Goal: Task Accomplishment & Management: Manage account settings

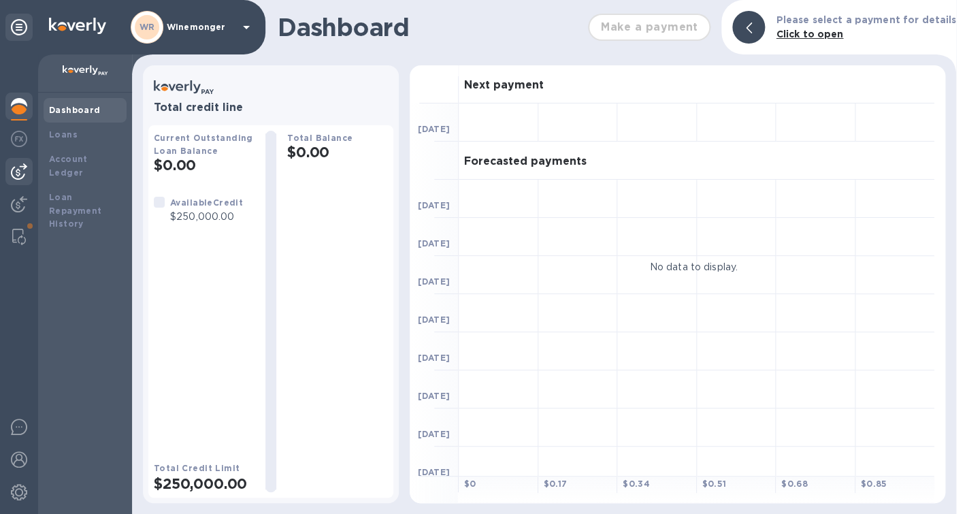
click at [17, 182] on div at bounding box center [18, 171] width 27 height 27
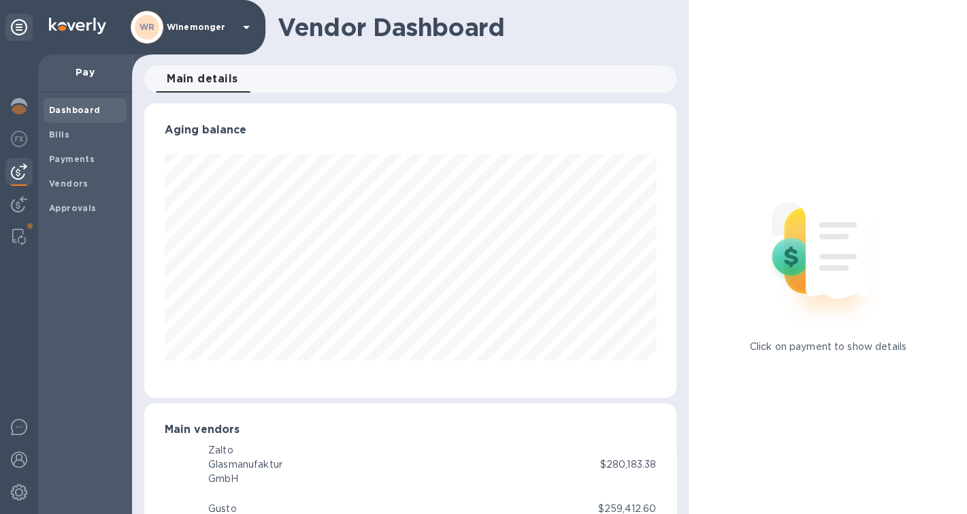
scroll to position [294, 532]
click at [58, 134] on b "Bills" at bounding box center [59, 134] width 20 height 10
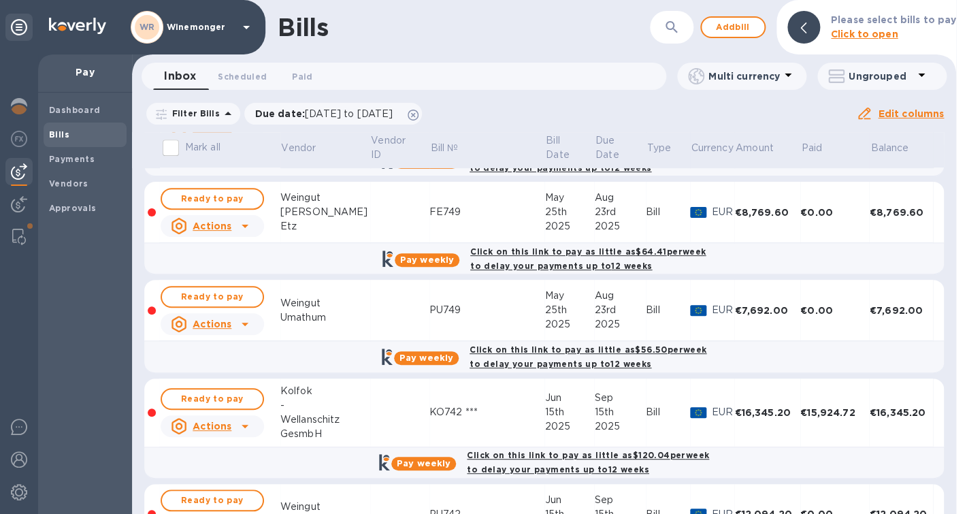
scroll to position [251, 0]
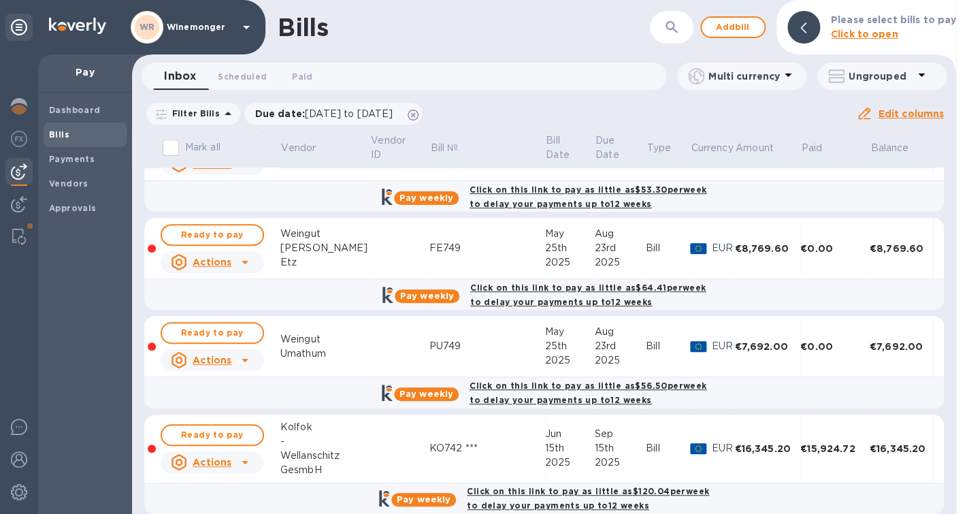
click at [672, 31] on icon "button" at bounding box center [672, 27] width 16 height 16
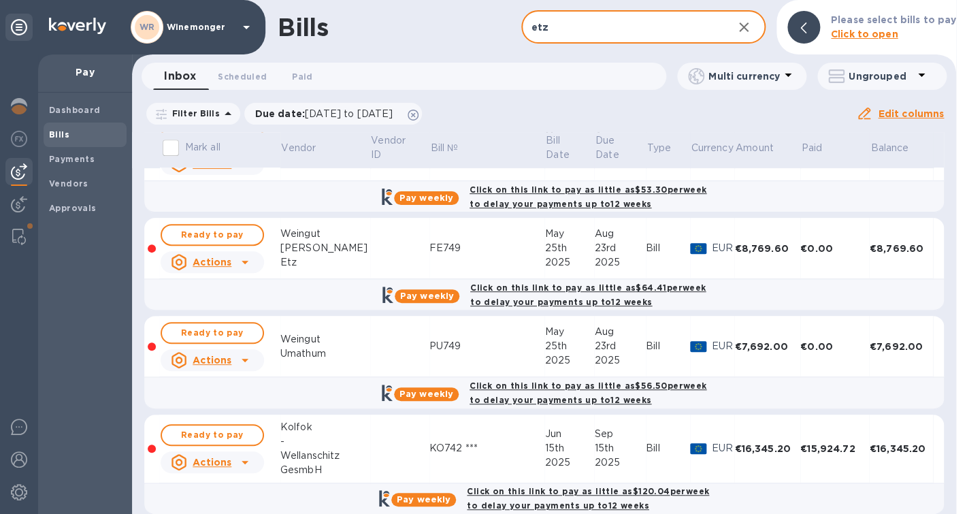
type input "etz"
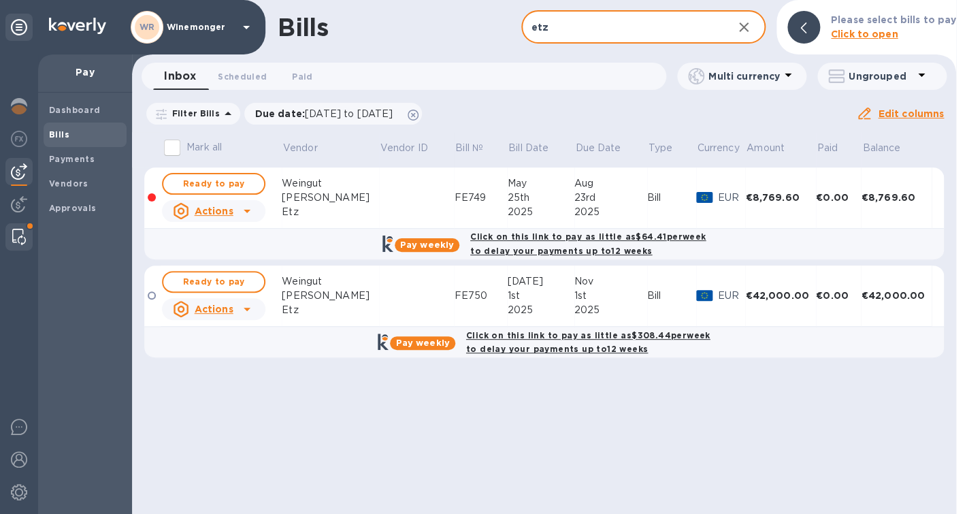
click at [32, 235] on div at bounding box center [18, 236] width 27 height 27
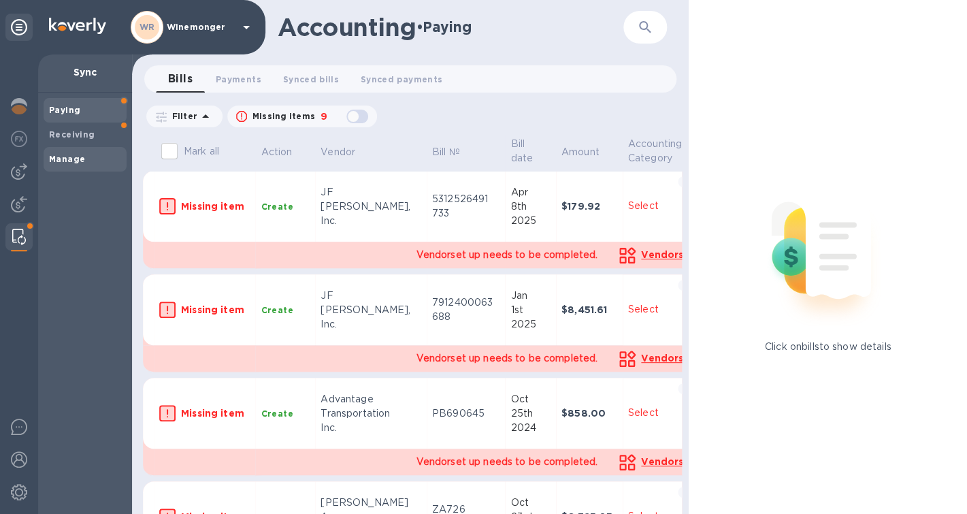
click at [68, 166] on span "Manage" at bounding box center [67, 159] width 36 height 14
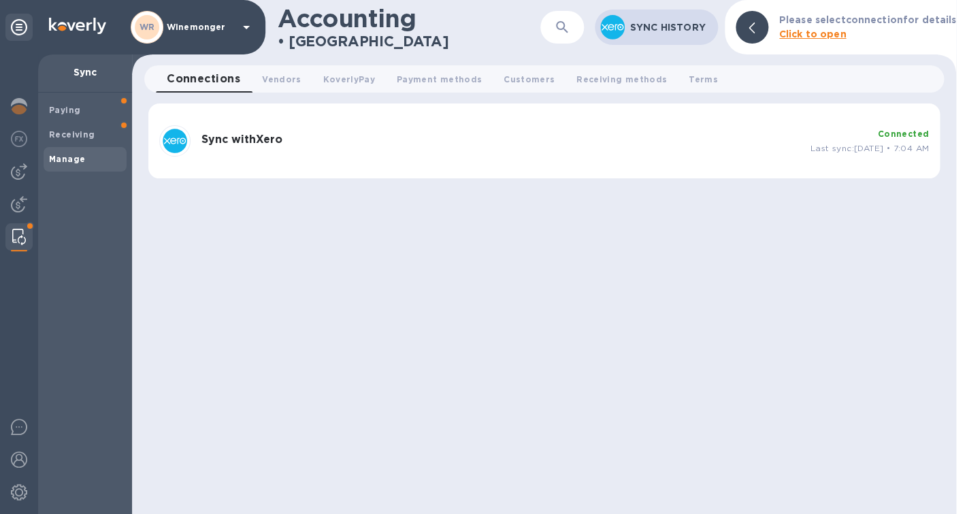
click at [238, 145] on b "Sync with Xero" at bounding box center [241, 139] width 81 height 13
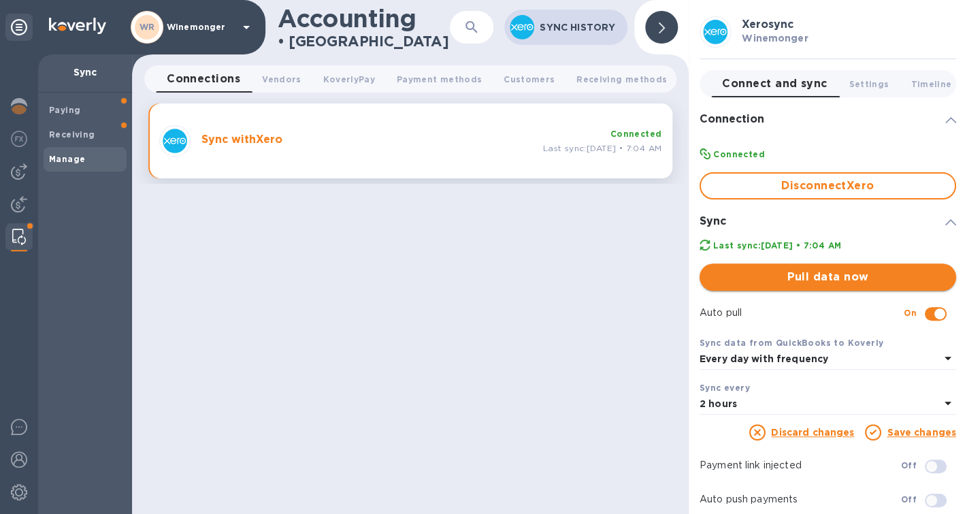
click at [799, 276] on span "Pull data now" at bounding box center [828, 277] width 235 height 16
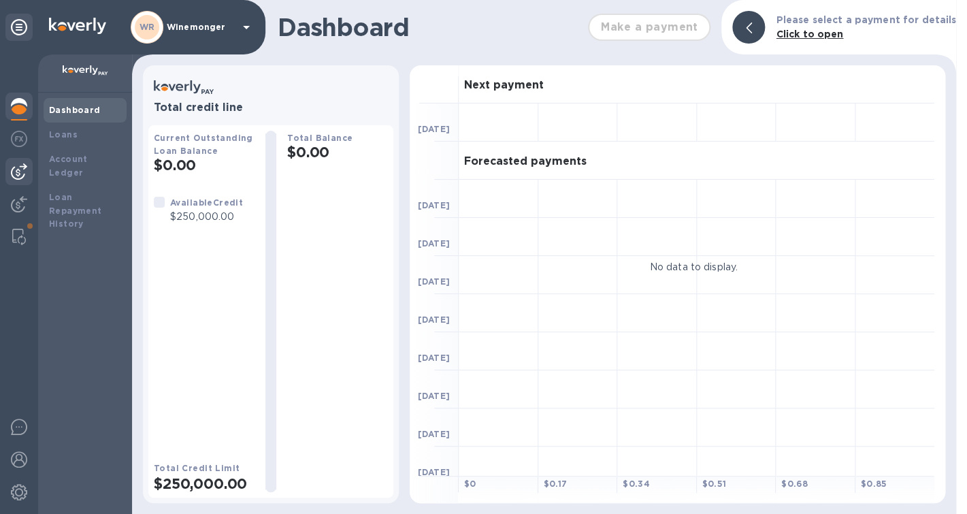
click at [25, 169] on img at bounding box center [19, 171] width 16 height 16
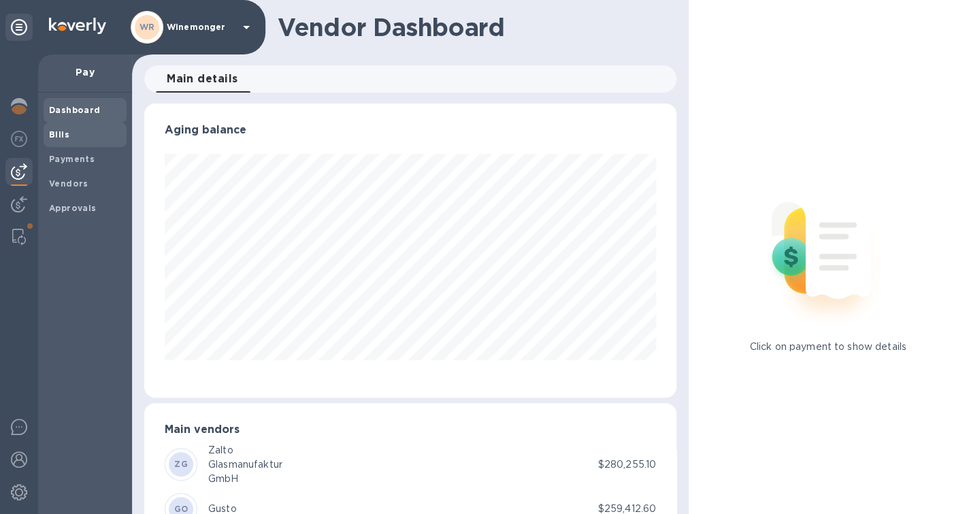
scroll to position [294, 532]
click at [61, 131] on span "Bills" at bounding box center [59, 135] width 20 height 14
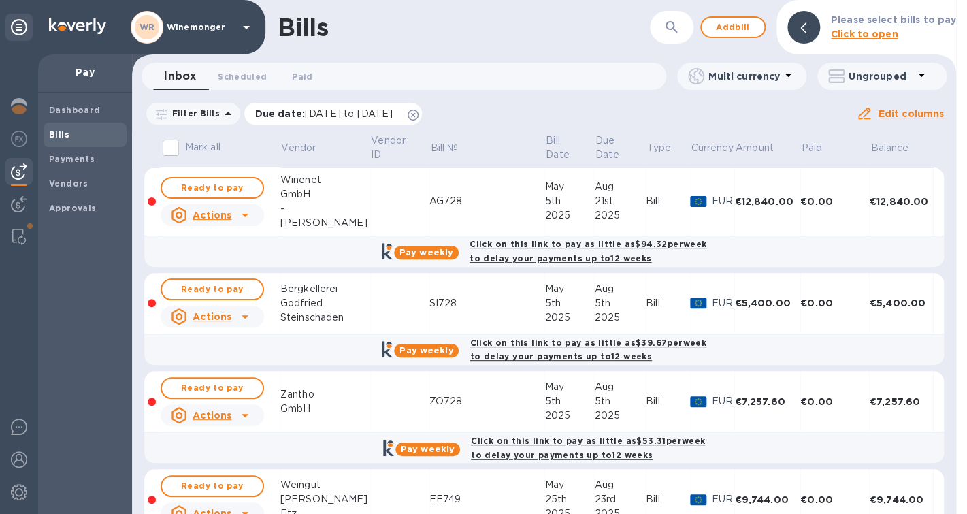
click at [419, 116] on icon at bounding box center [413, 115] width 11 height 11
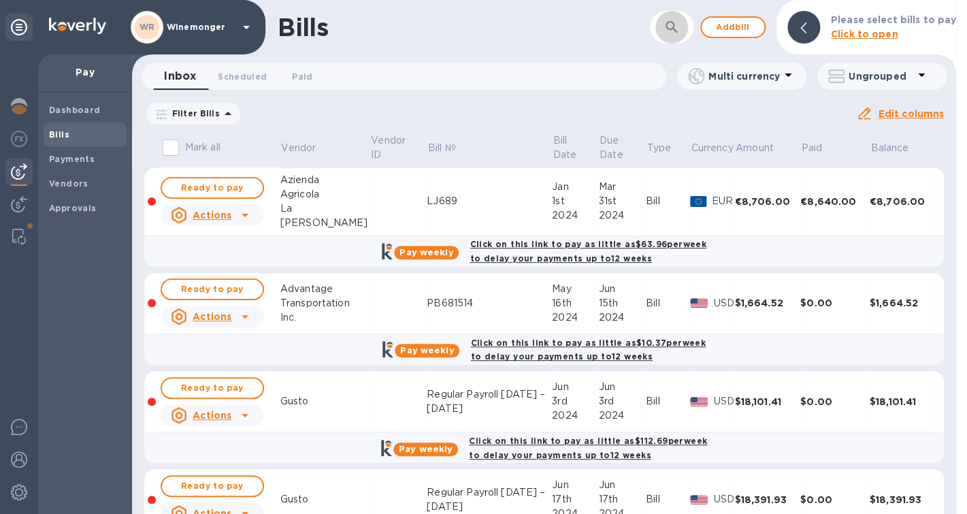
click at [676, 30] on icon "button" at bounding box center [672, 27] width 16 height 16
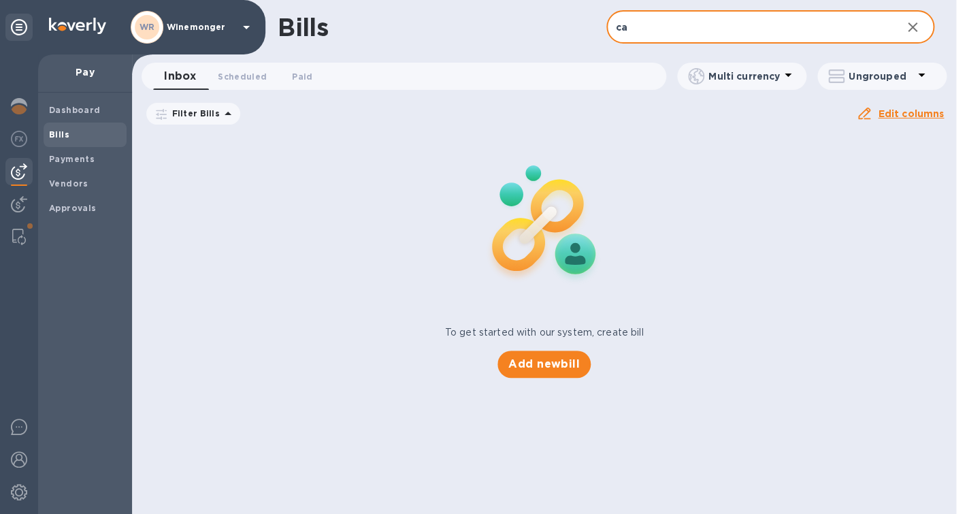
type input "c"
type input "d"
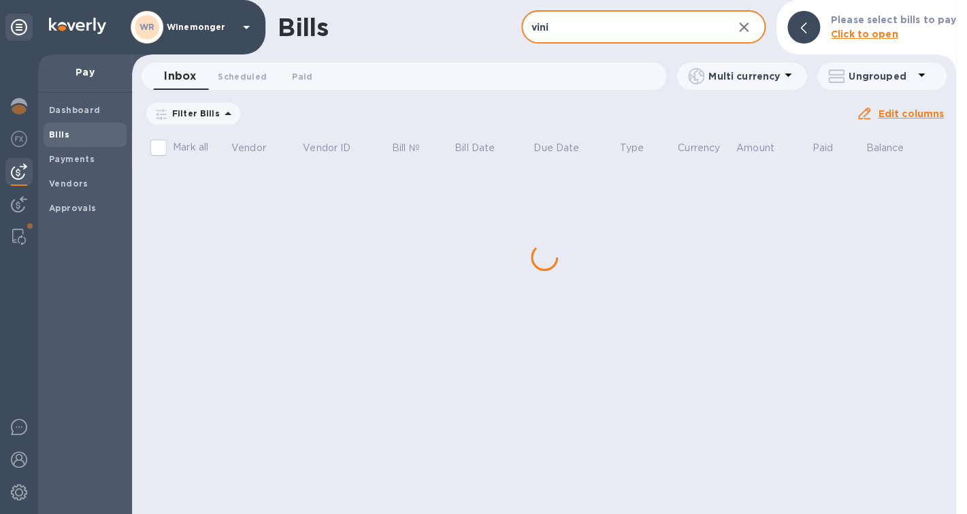
type input "vini"
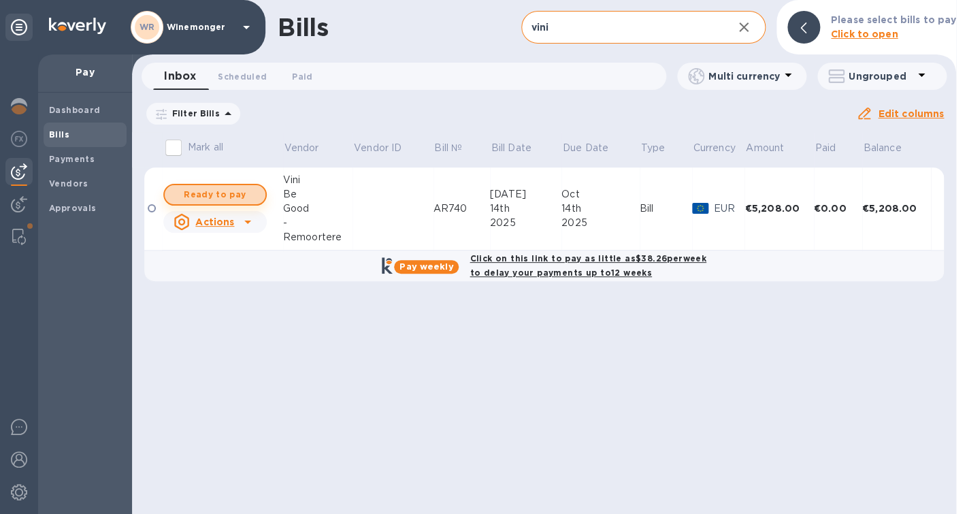
click at [216, 199] on span "Ready to pay" at bounding box center [215, 195] width 79 height 16
checkbox input "true"
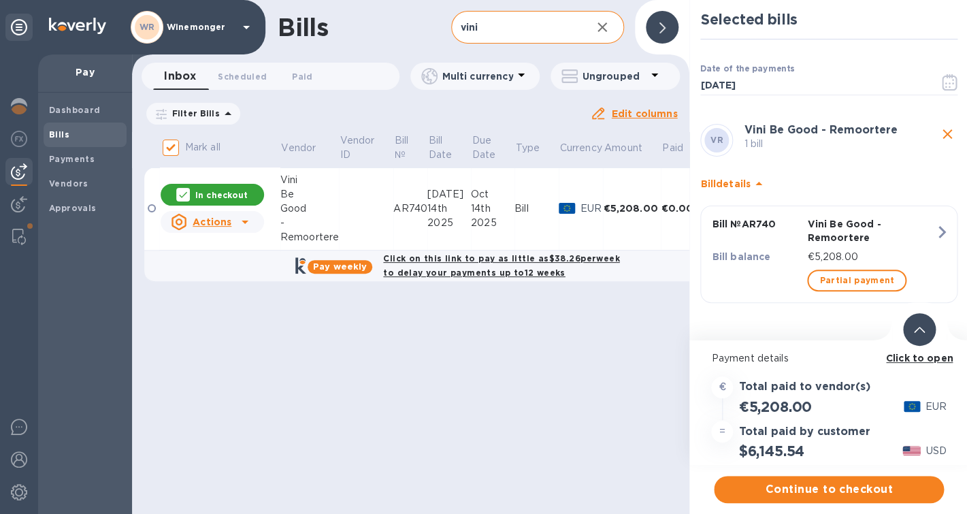
click at [830, 491] on span "Continue to checkout" at bounding box center [829, 489] width 208 height 16
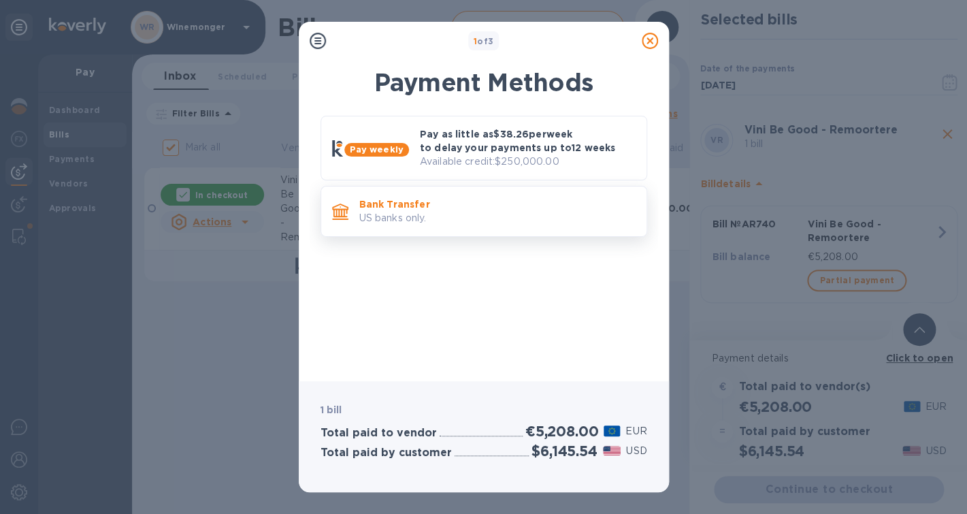
click at [496, 219] on p "US banks only." at bounding box center [497, 218] width 276 height 14
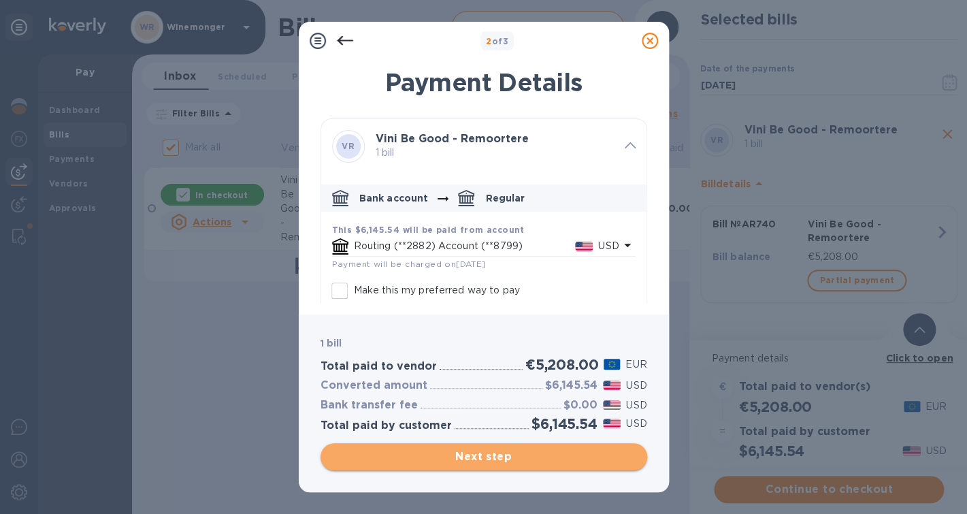
click at [495, 453] on span "Next step" at bounding box center [483, 457] width 305 height 16
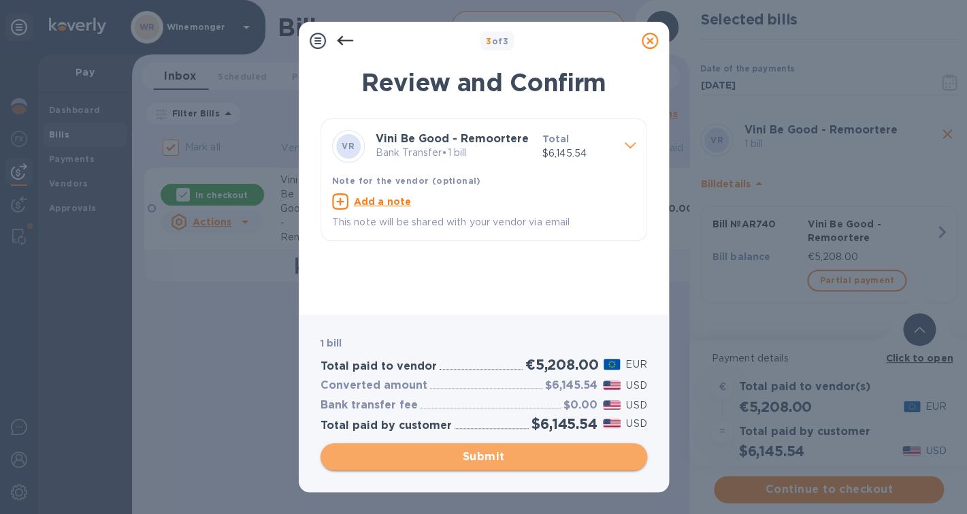
click at [485, 453] on span "Submit" at bounding box center [483, 457] width 305 height 16
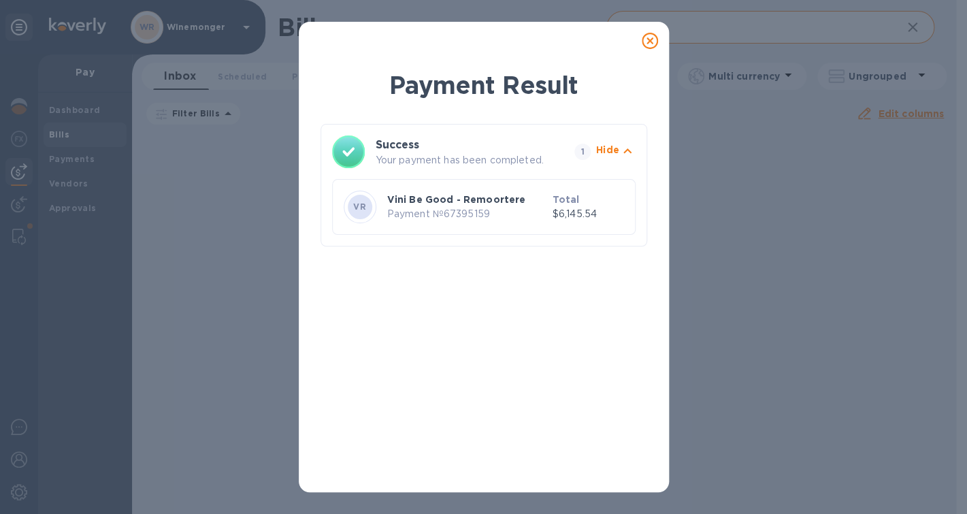
click at [647, 41] on icon at bounding box center [650, 41] width 16 height 16
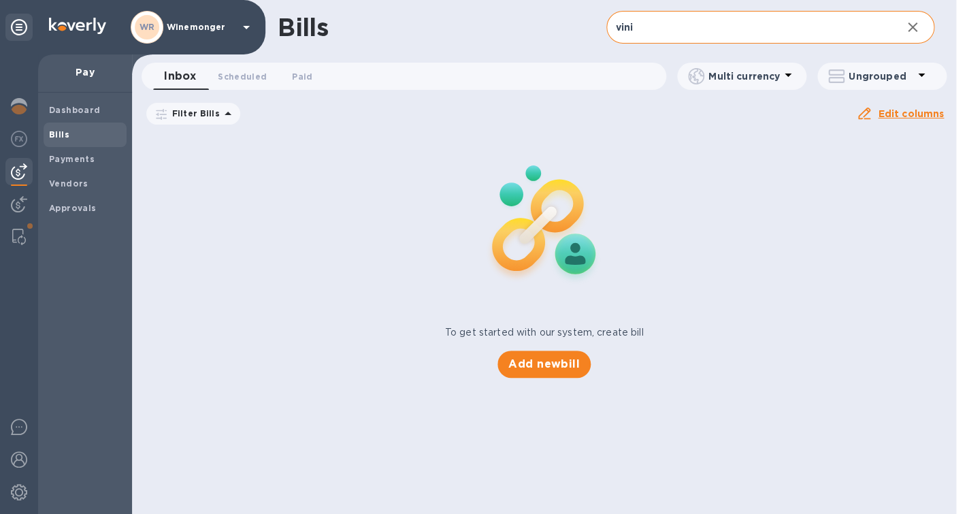
click at [649, 31] on input "vini" at bounding box center [748, 27] width 285 height 33
type input "v"
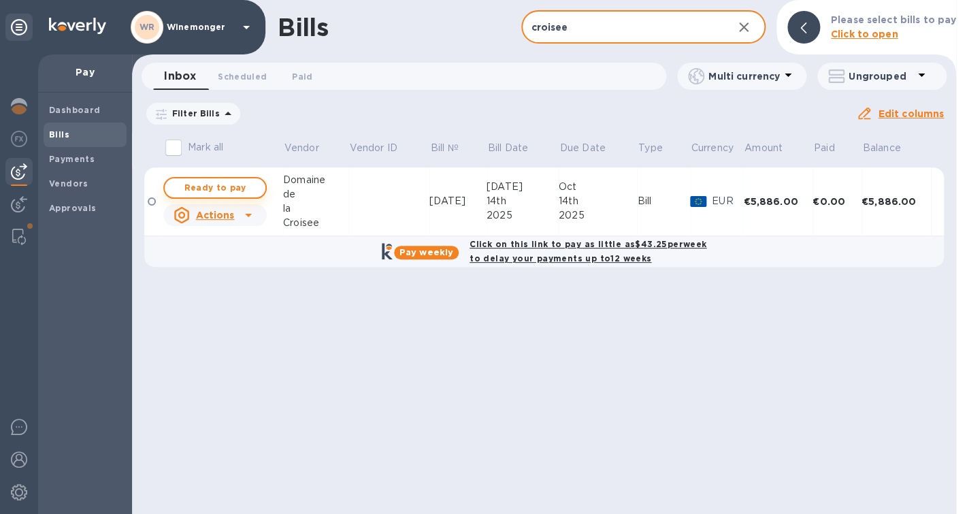
type input "croisee"
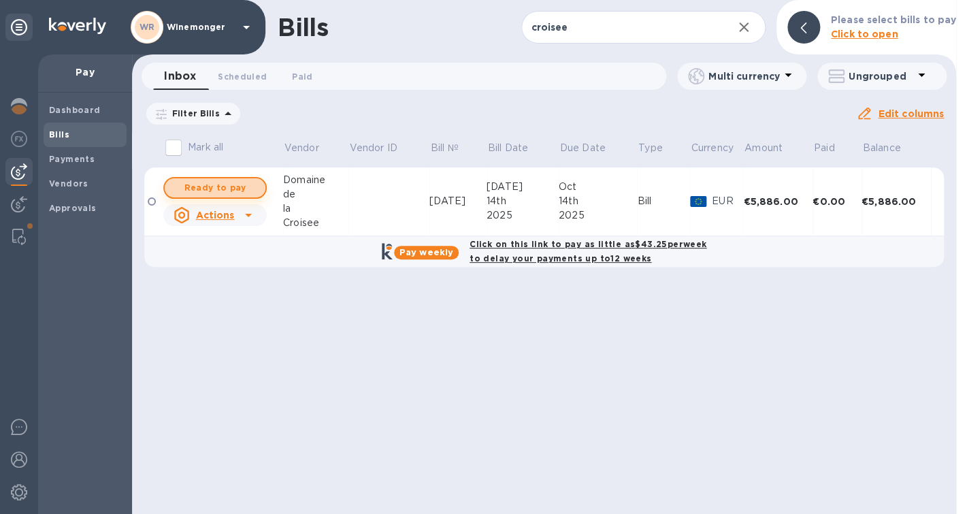
click at [225, 191] on span "Ready to pay" at bounding box center [215, 188] width 79 height 16
checkbox input "true"
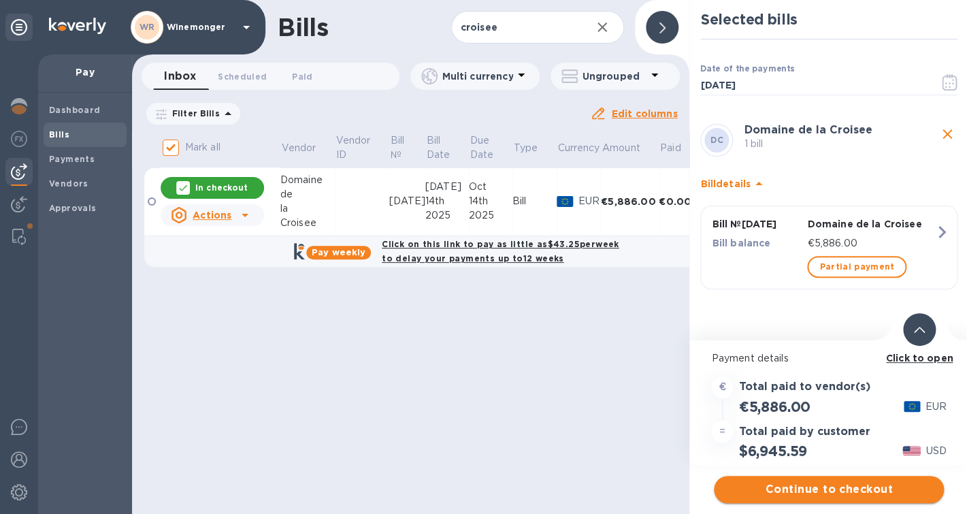
click at [861, 491] on span "Continue to checkout" at bounding box center [829, 489] width 208 height 16
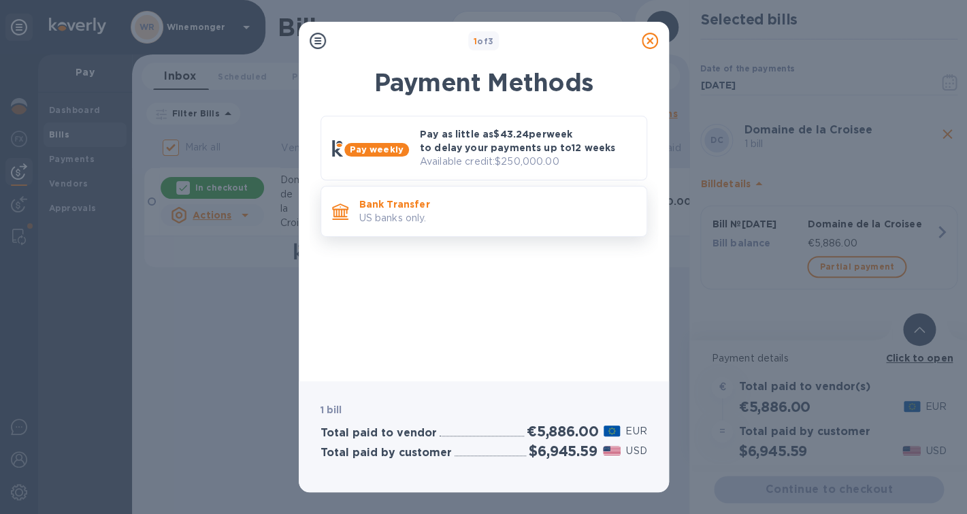
click at [464, 214] on p "US banks only." at bounding box center [497, 218] width 276 height 14
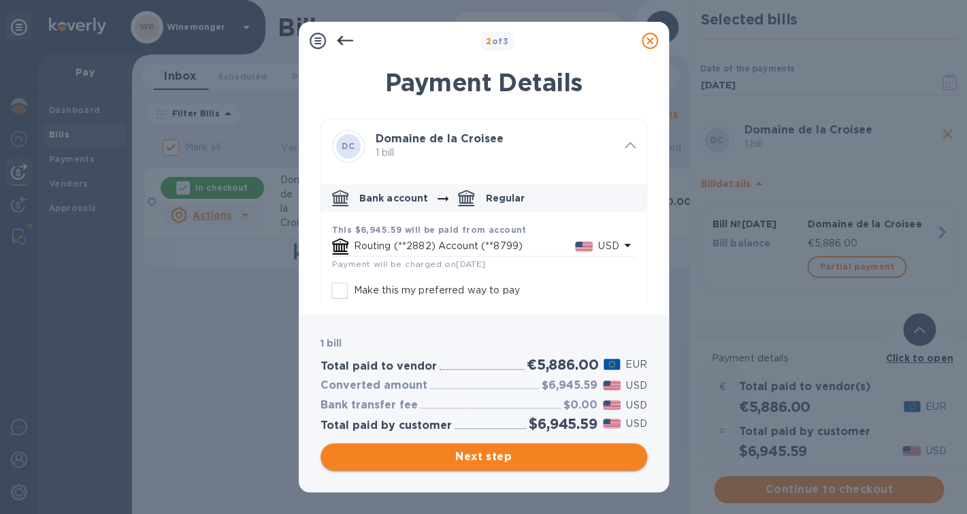
click at [468, 457] on span "Next step" at bounding box center [483, 457] width 305 height 16
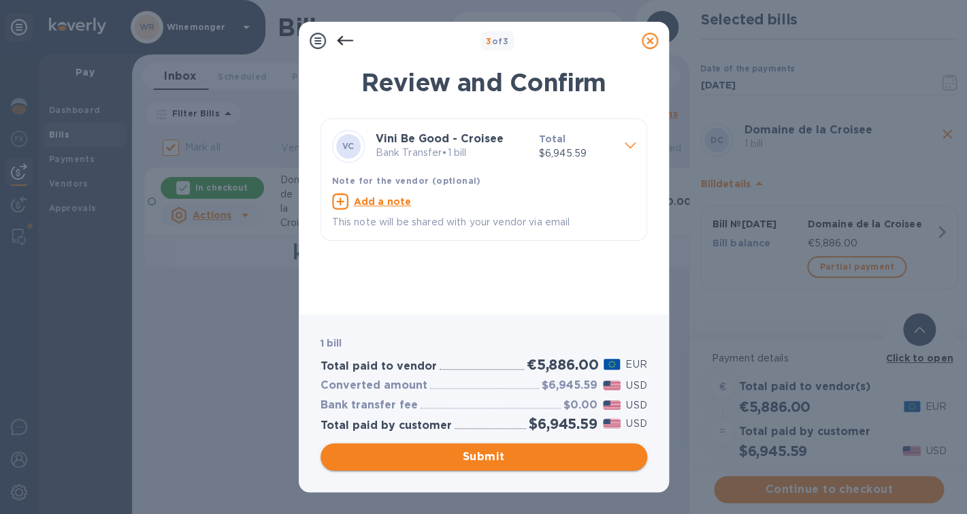
click at [486, 453] on span "Submit" at bounding box center [483, 457] width 305 height 16
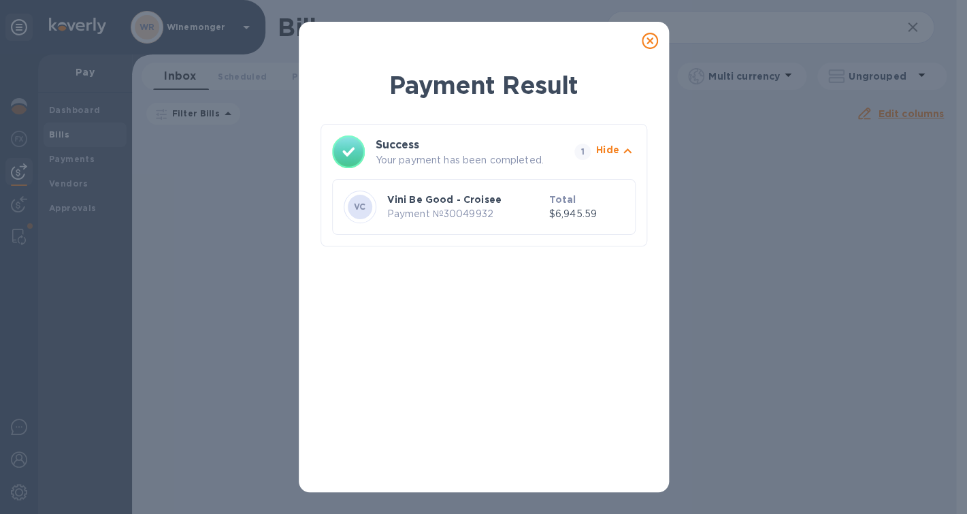
click at [651, 43] on icon at bounding box center [650, 41] width 16 height 16
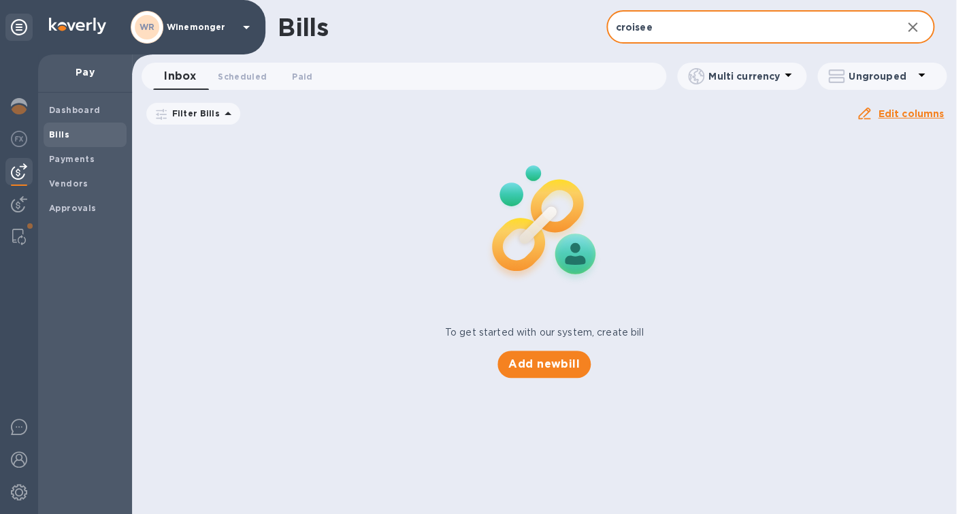
drag, startPoint x: 662, startPoint y: 34, endPoint x: 602, endPoint y: 31, distance: 59.3
click at [606, 31] on input "croisee" at bounding box center [748, 27] width 285 height 33
type input "etz"
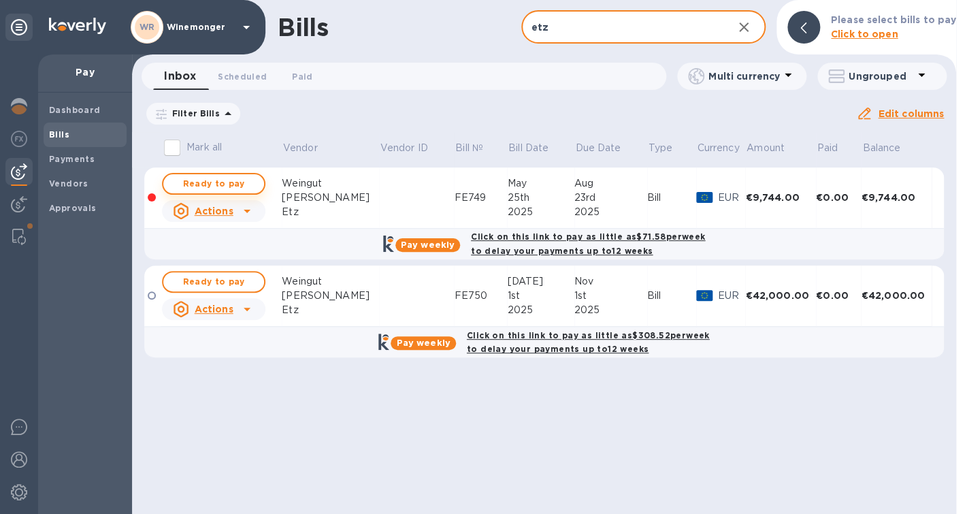
click at [238, 187] on span "Ready to pay" at bounding box center [213, 184] width 79 height 16
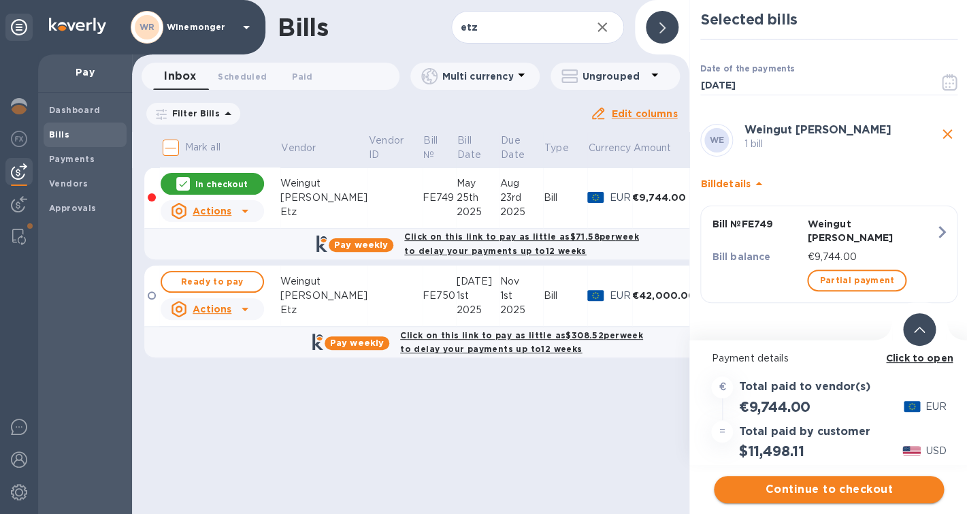
click at [836, 486] on span "Continue to checkout" at bounding box center [829, 489] width 208 height 16
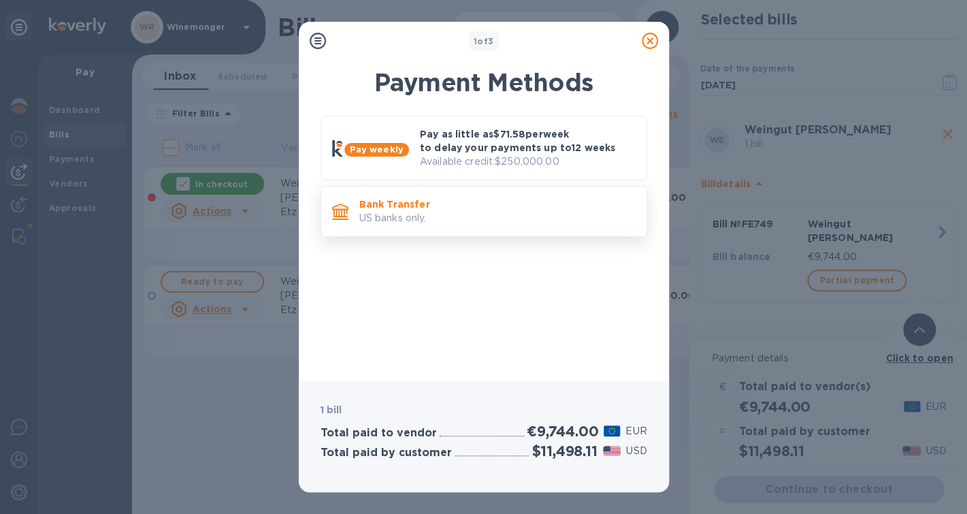
click at [502, 220] on p "US banks only." at bounding box center [497, 218] width 276 height 14
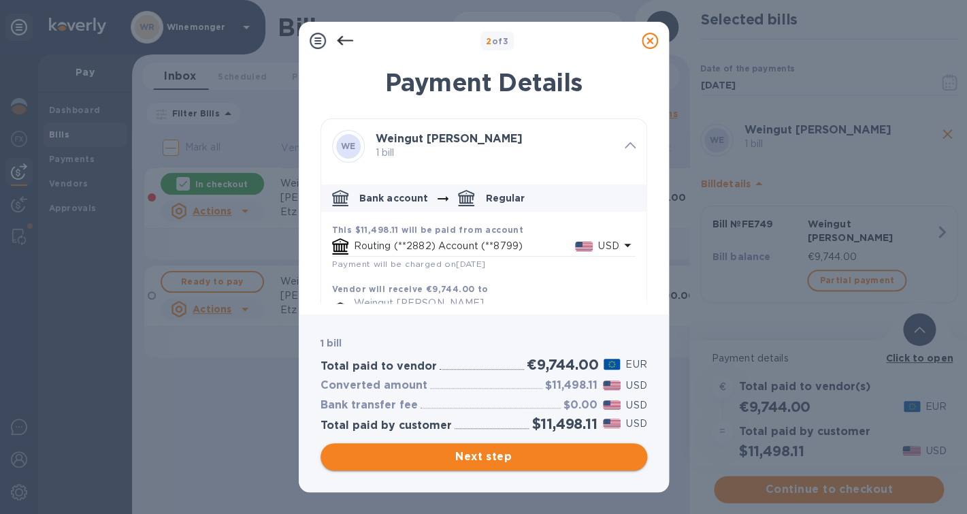
click at [483, 457] on span "Next step" at bounding box center [483, 457] width 305 height 16
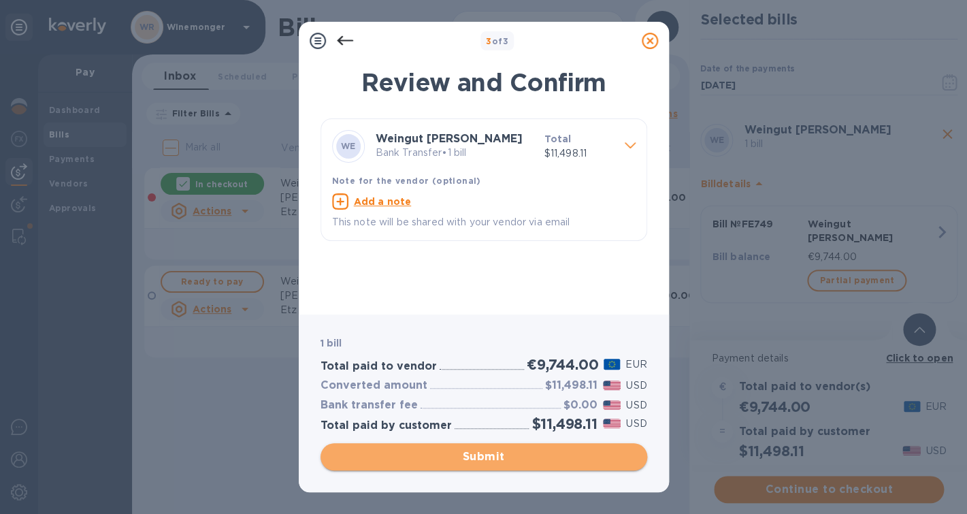
click at [501, 459] on span "Submit" at bounding box center [483, 457] width 305 height 16
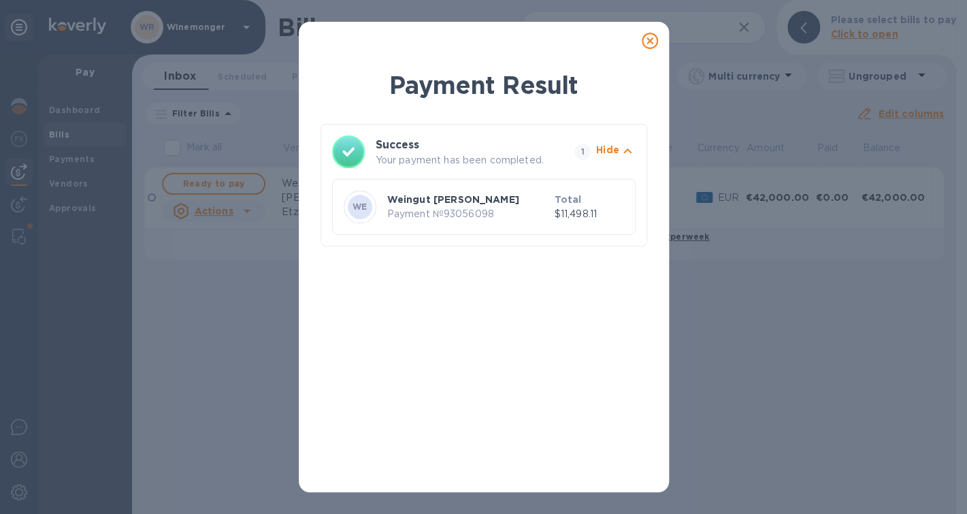
click at [659, 36] on div at bounding box center [649, 40] width 27 height 27
click at [653, 38] on icon at bounding box center [650, 41] width 16 height 16
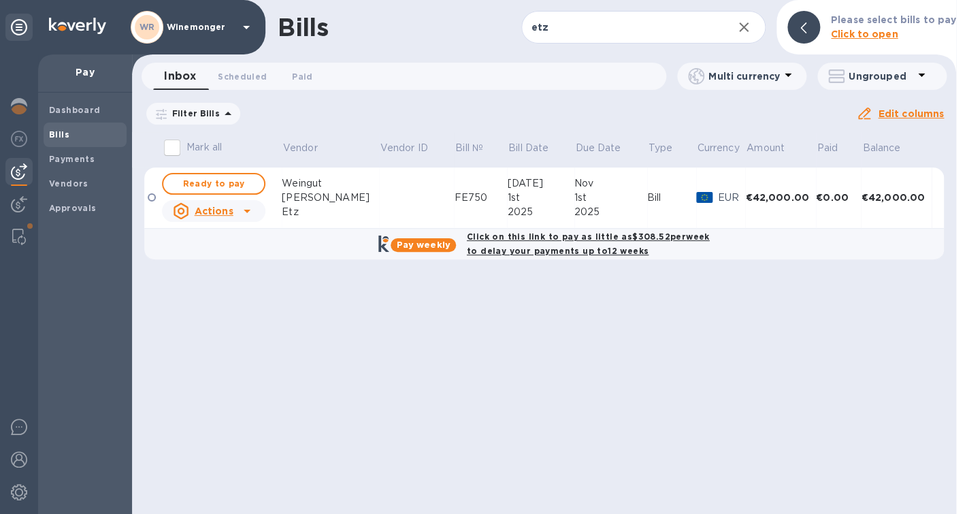
click at [707, 432] on div "Bills etz ​ Add bill Please select bills to pay Click to open Inbox 0 Scheduled…" at bounding box center [544, 257] width 824 height 514
click at [69, 114] on b "Dashboard" at bounding box center [75, 110] width 52 height 10
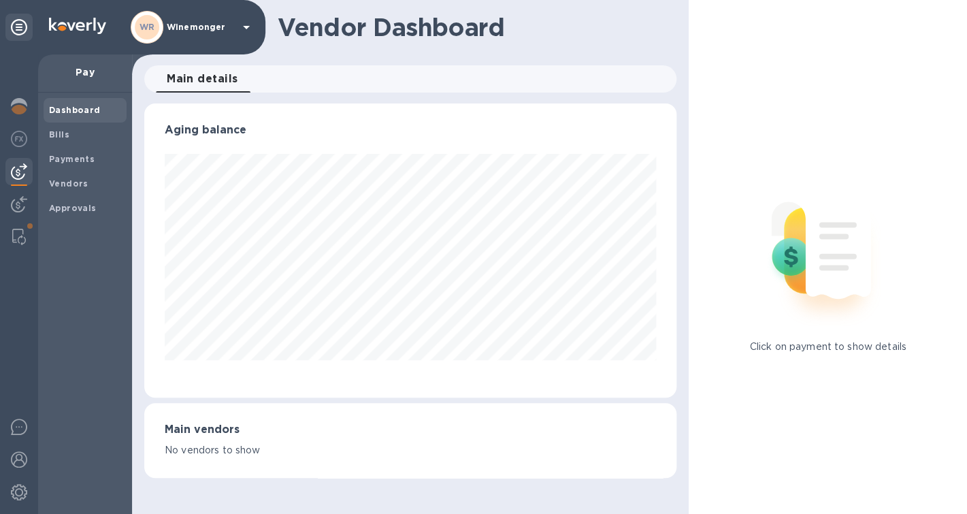
scroll to position [294, 532]
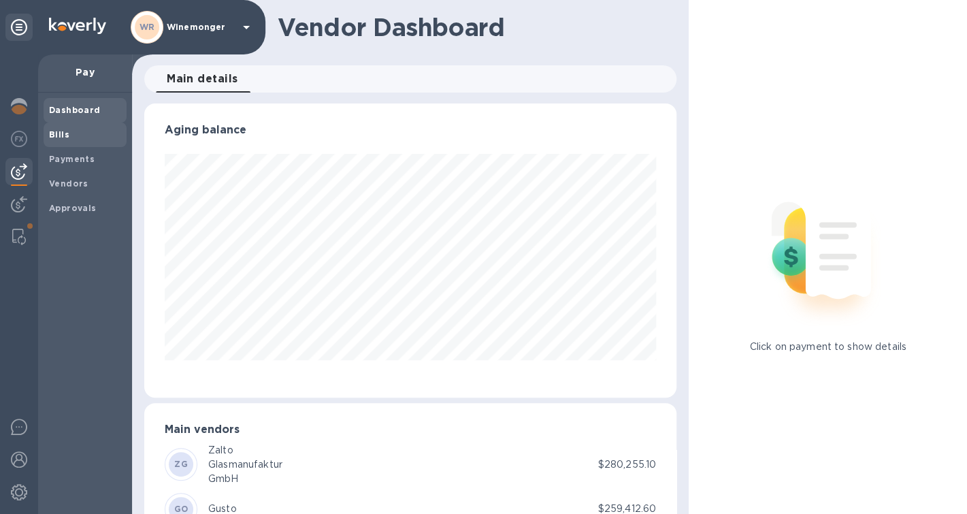
click at [78, 142] on span "Bills" at bounding box center [85, 135] width 72 height 14
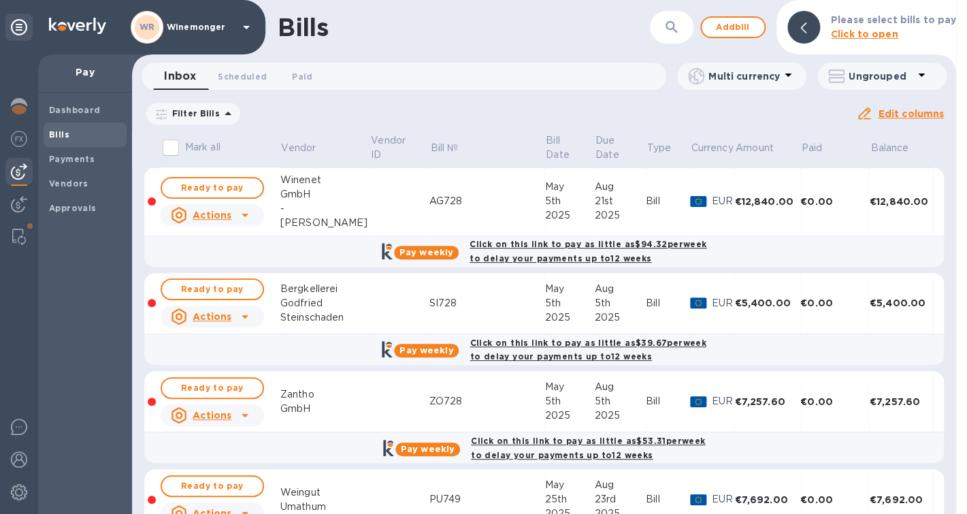
click at [246, 223] on icon at bounding box center [245, 215] width 16 height 16
click at [528, 131] on div at bounding box center [483, 257] width 967 height 514
click at [529, 124] on div "Filter Bills Due date : 08/04/2025 to 12/02/2025 Amount Paid Balance" at bounding box center [500, 114] width 712 height 26
click at [0, 0] on icon at bounding box center [0, 0] width 0 height 0
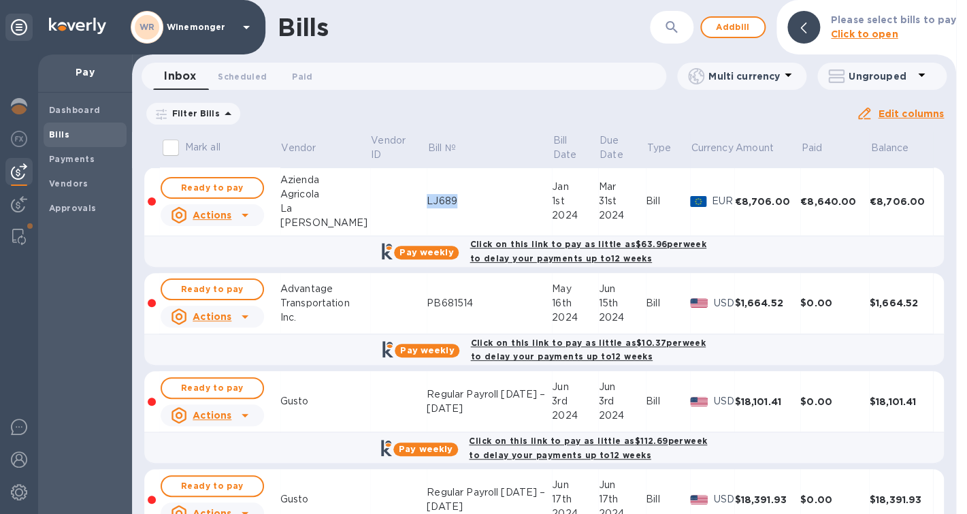
drag, startPoint x: 470, startPoint y: 197, endPoint x: 433, endPoint y: 195, distance: 37.5
click at [433, 195] on tr "Ready to pay Actions Azienda Agricola La Jara LJ689 Jan 1st 2024 Mar 31st 2024 …" at bounding box center [544, 201] width 800 height 69
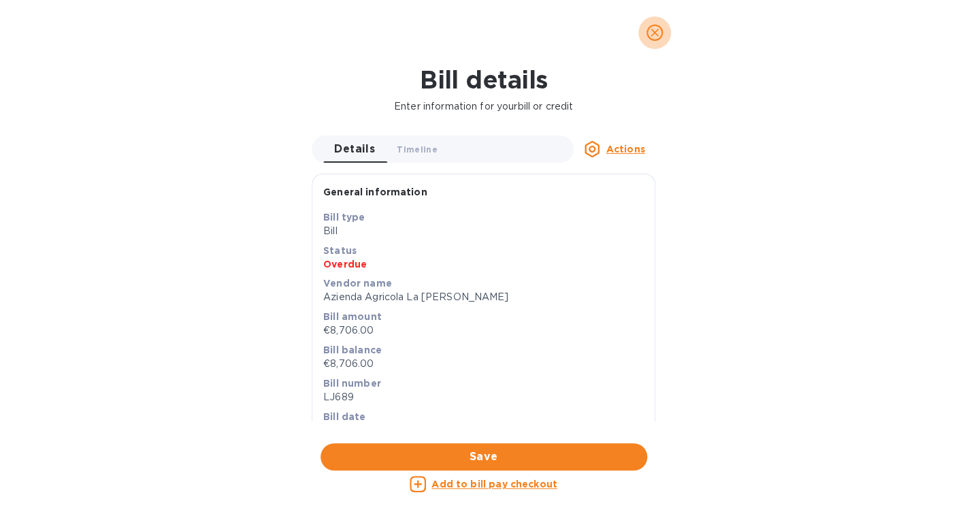
click at [652, 23] on button "close" at bounding box center [654, 32] width 33 height 33
